Goal: Task Accomplishment & Management: Complete application form

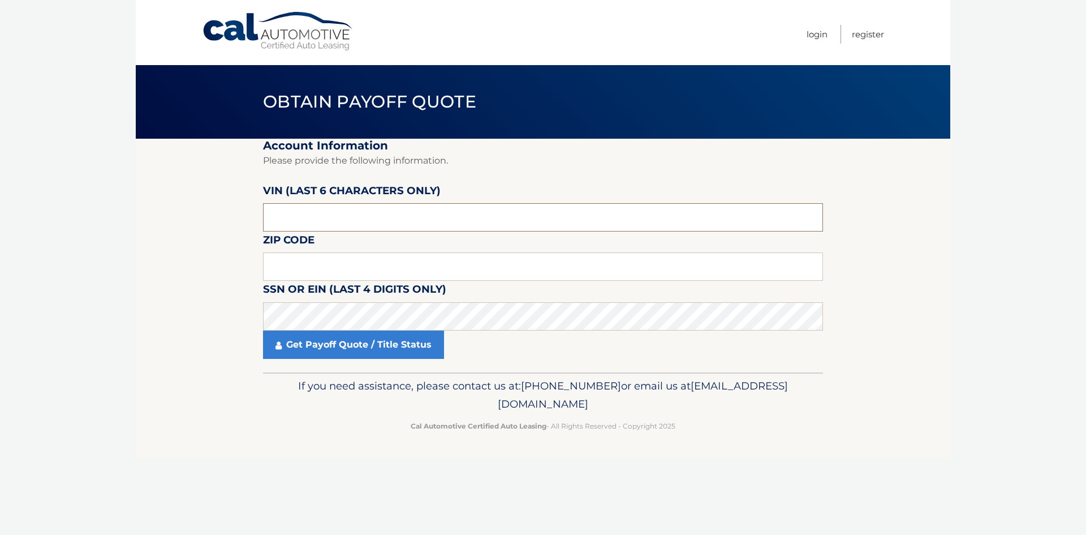
click at [312, 217] on input "text" at bounding box center [543, 217] width 560 height 28
drag, startPoint x: 252, startPoint y: 217, endPoint x: 213, endPoint y: 226, distance: 40.1
click at [224, 224] on section "Account Information Please provide the following information. [PERSON_NAME] (la…" at bounding box center [543, 256] width 815 height 234
type input "194809"
click at [305, 280] on input "text" at bounding box center [543, 266] width 560 height 28
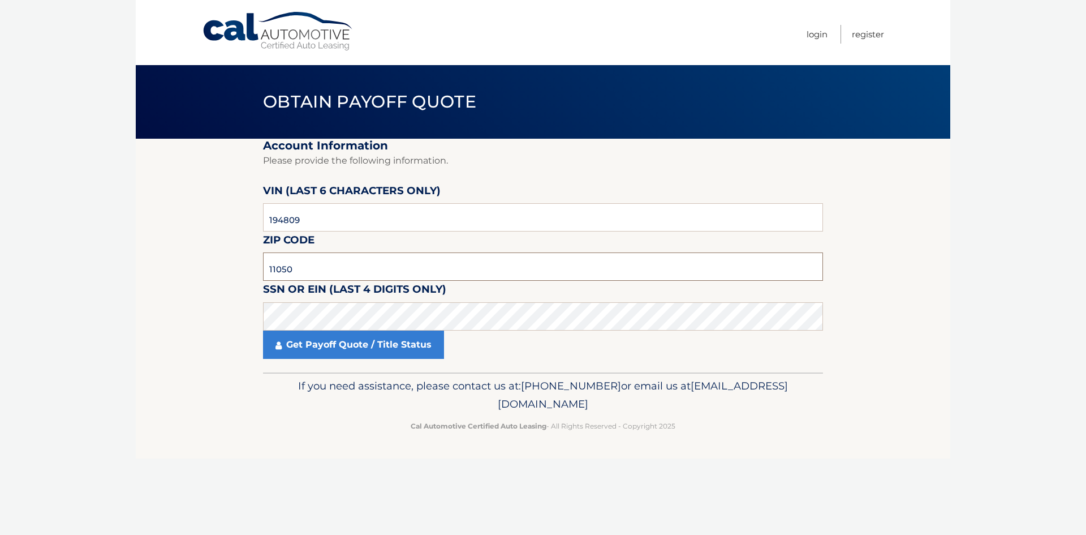
type input "11050"
click button "For Originating Dealer" at bounding box center [0, 0] width 0 height 0
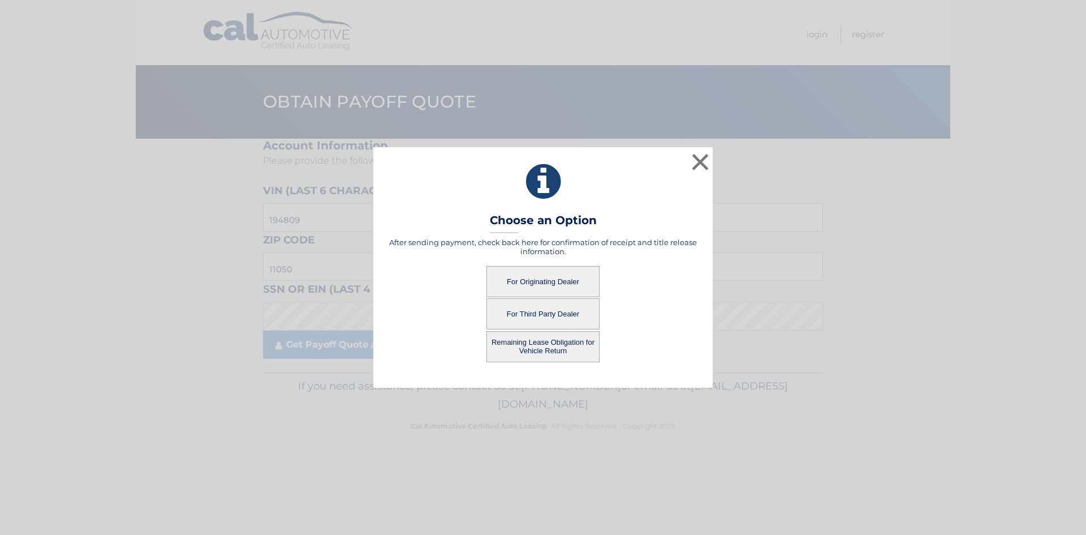
click at [526, 274] on button "For Originating Dealer" at bounding box center [543, 281] width 113 height 31
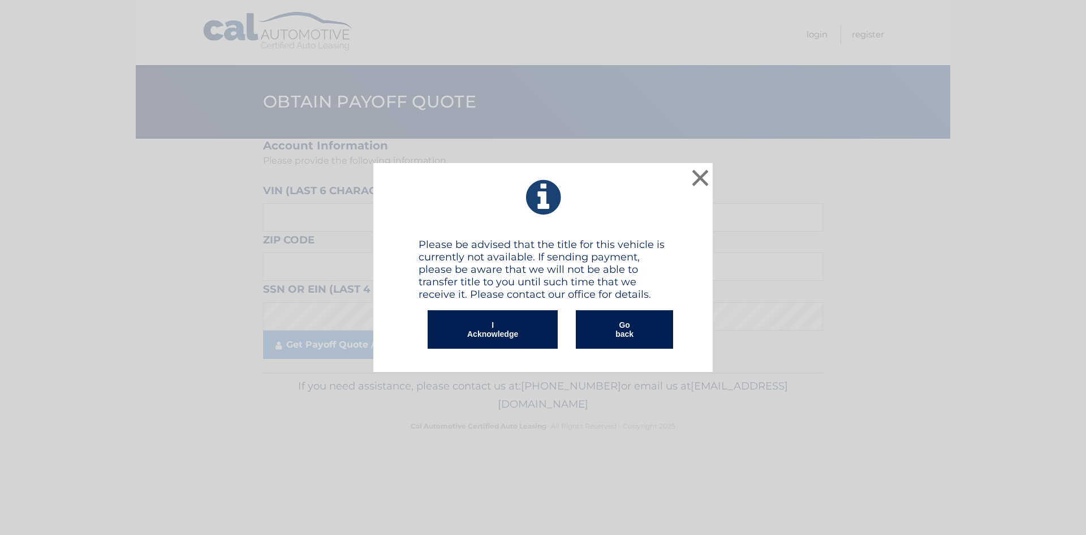
click at [515, 326] on button "I Acknowledge" at bounding box center [493, 329] width 130 height 38
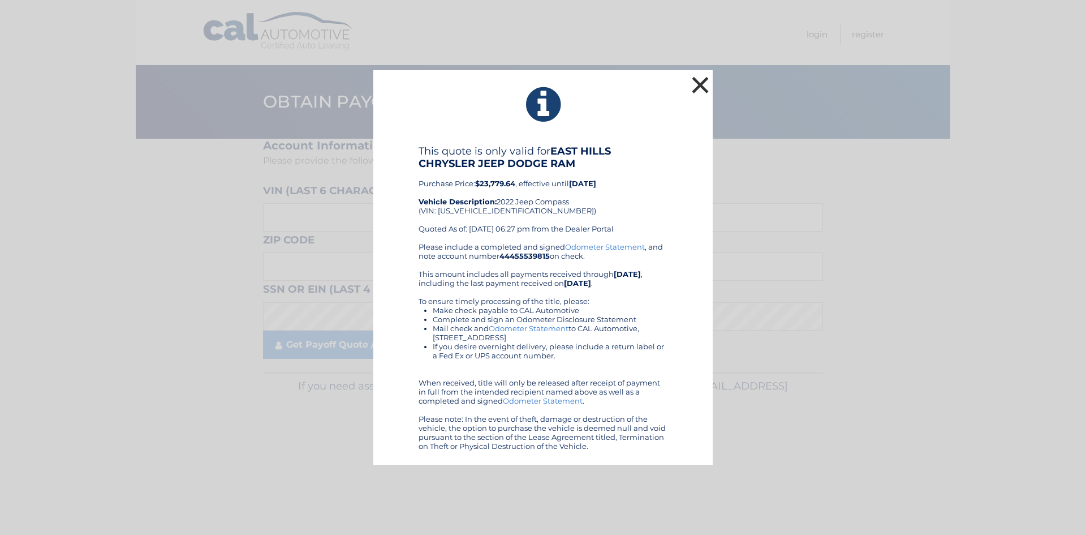
click at [700, 79] on button "×" at bounding box center [700, 85] width 23 height 23
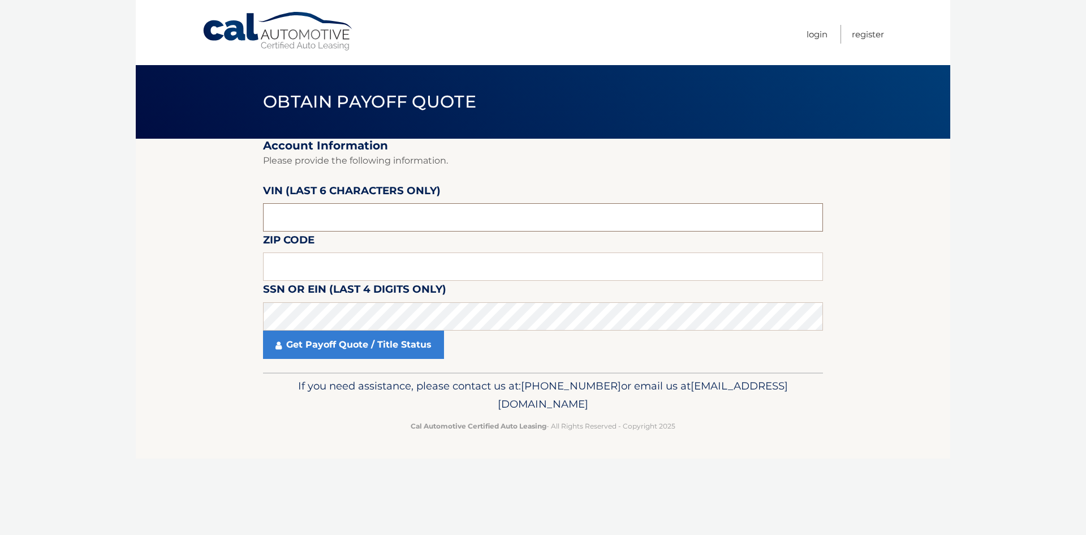
drag, startPoint x: 291, startPoint y: 217, endPoint x: 237, endPoint y: 228, distance: 55.5
click at [235, 223] on section "Account Information Please provide the following information. [PERSON_NAME] (la…" at bounding box center [543, 256] width 815 height 234
type input "194809"
type input "11050"
click button "For Originating Dealer" at bounding box center [0, 0] width 0 height 0
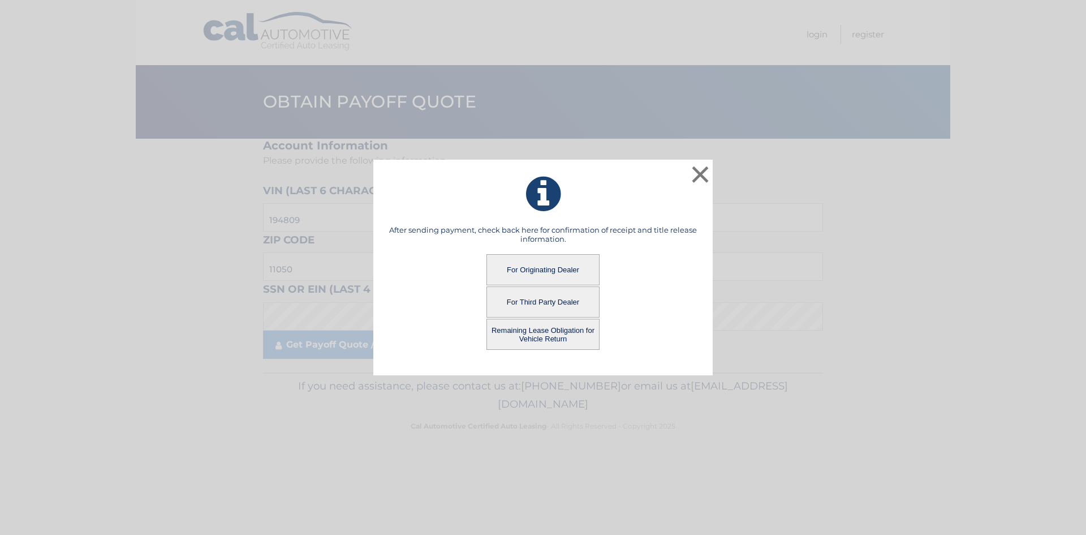
click at [552, 331] on button "Remaining Lease Obligation for Vehicle Return" at bounding box center [543, 334] width 113 height 31
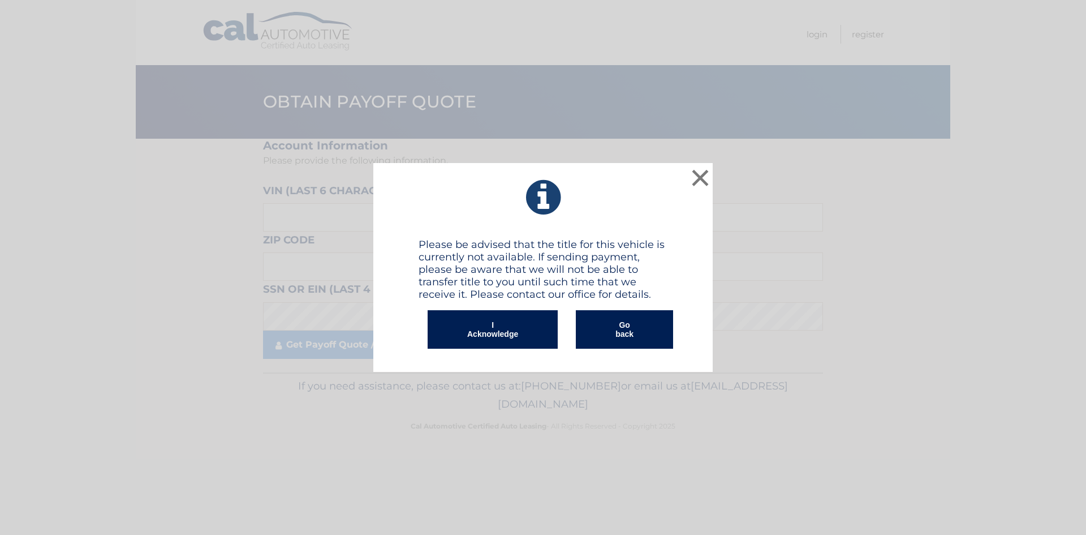
click at [516, 335] on button "I Acknowledge" at bounding box center [493, 329] width 130 height 38
